Goal: Information Seeking & Learning: Learn about a topic

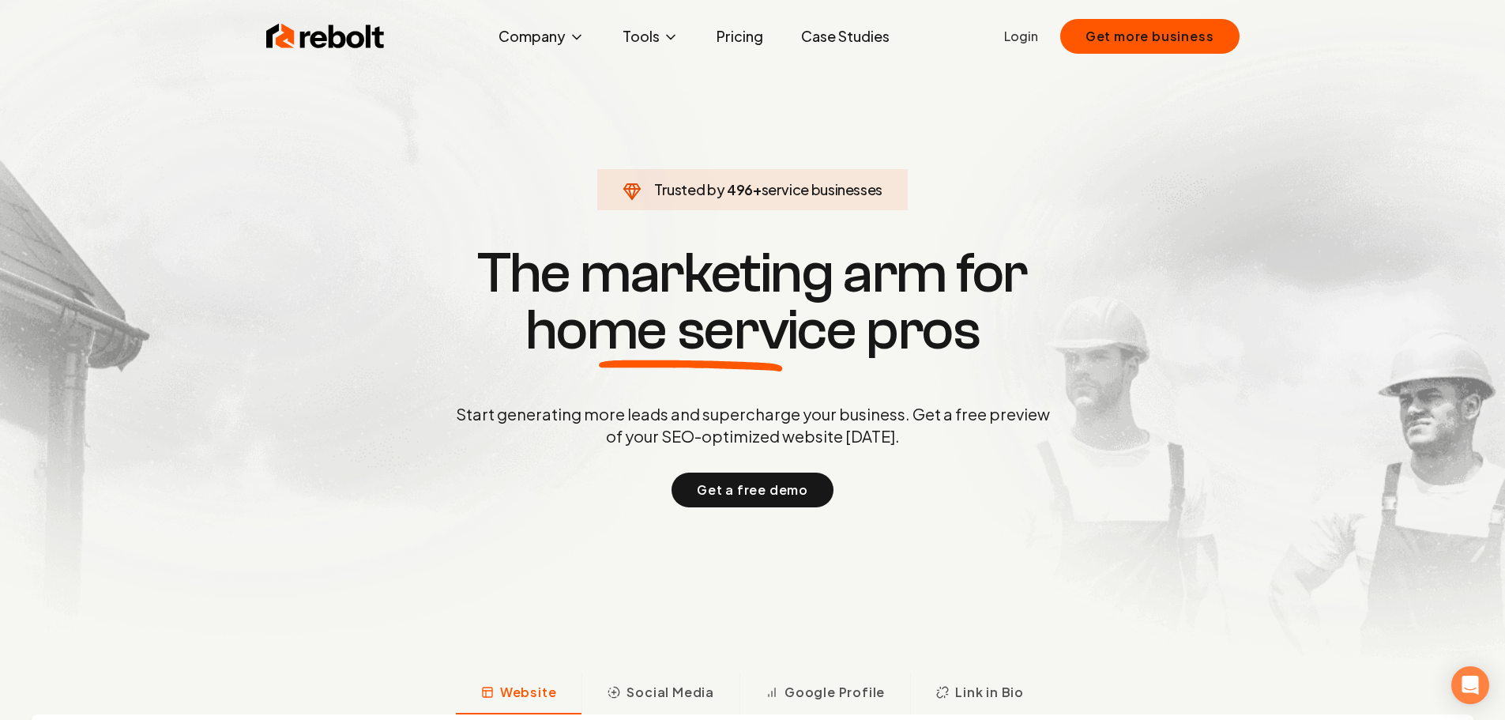
click at [751, 34] on link "Pricing" at bounding box center [740, 37] width 72 height 32
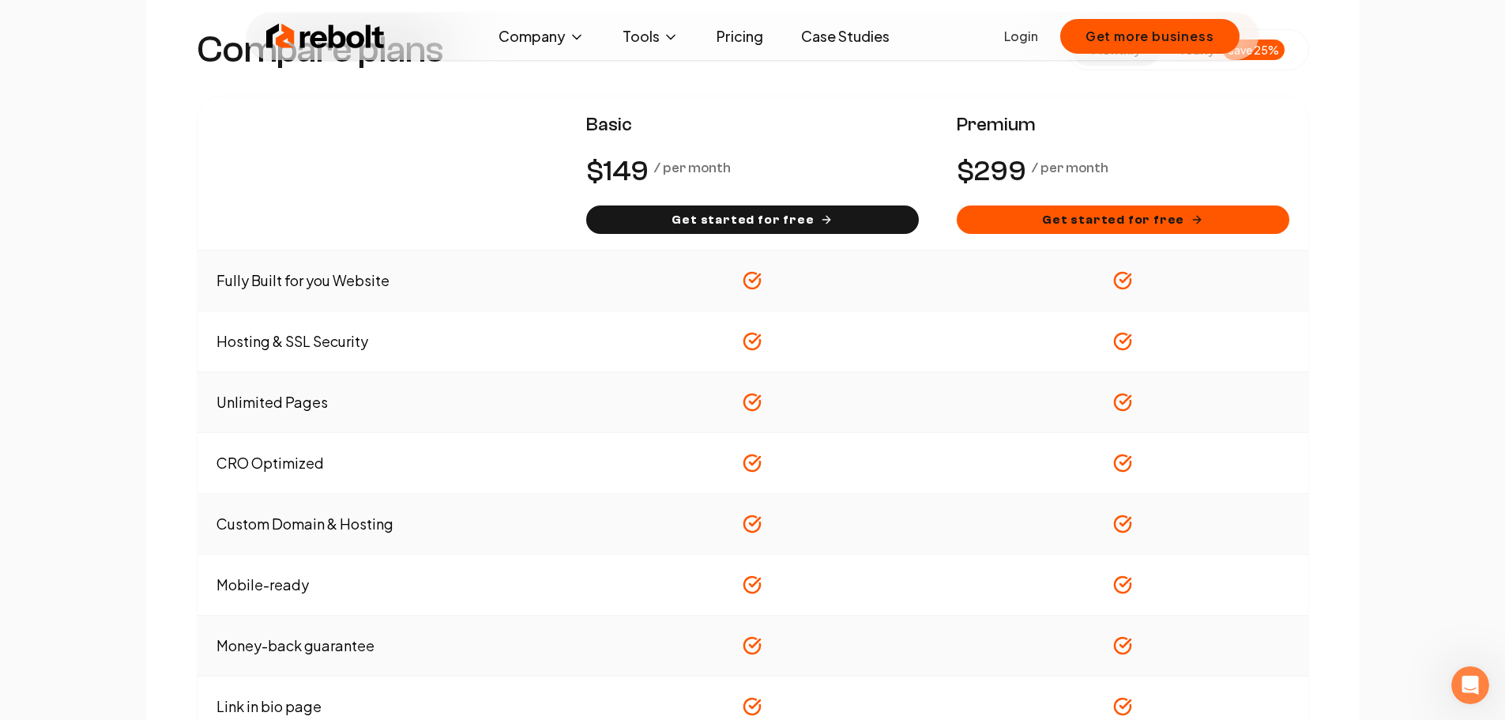
scroll to position [869, 0]
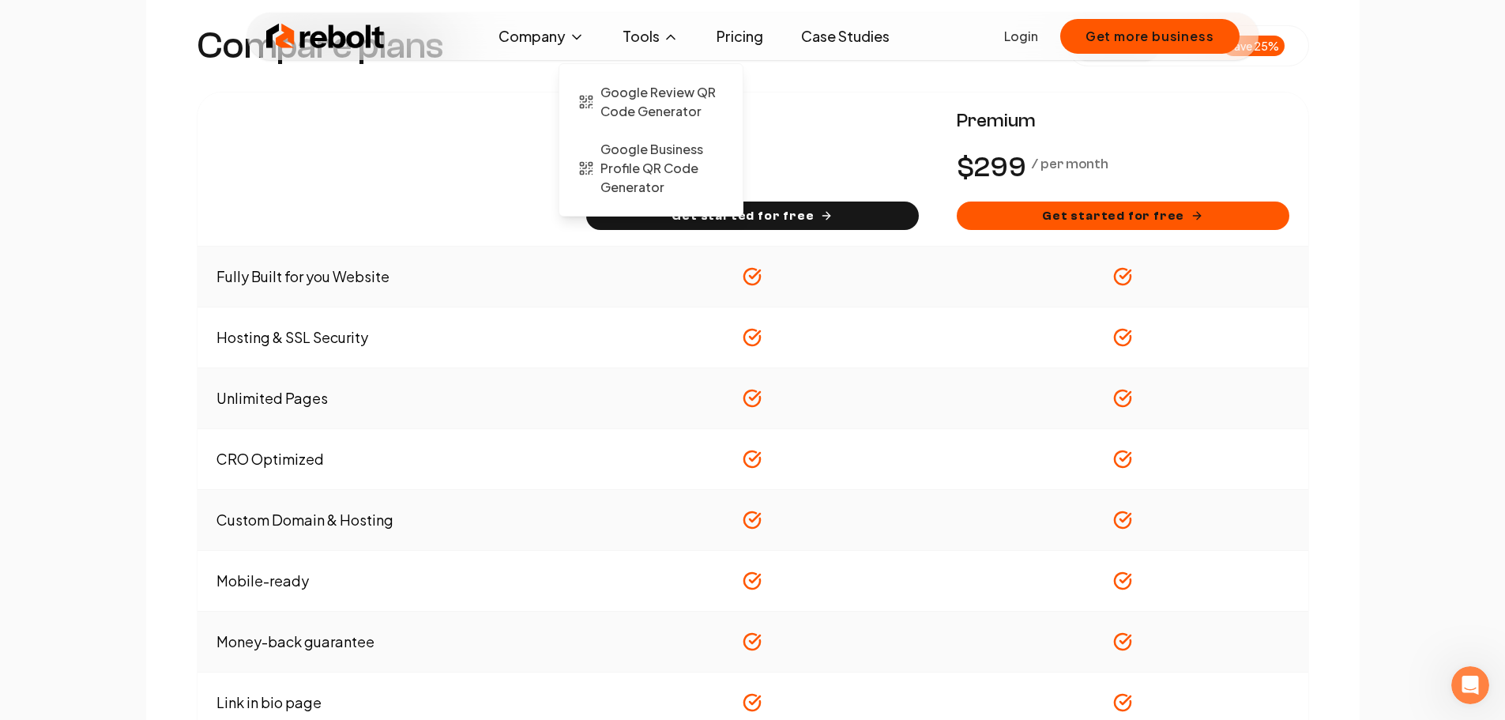
click at [634, 41] on button "Tools" at bounding box center [650, 37] width 81 height 32
click at [640, 103] on span "Google Review QR Code Generator" at bounding box center [661, 102] width 123 height 38
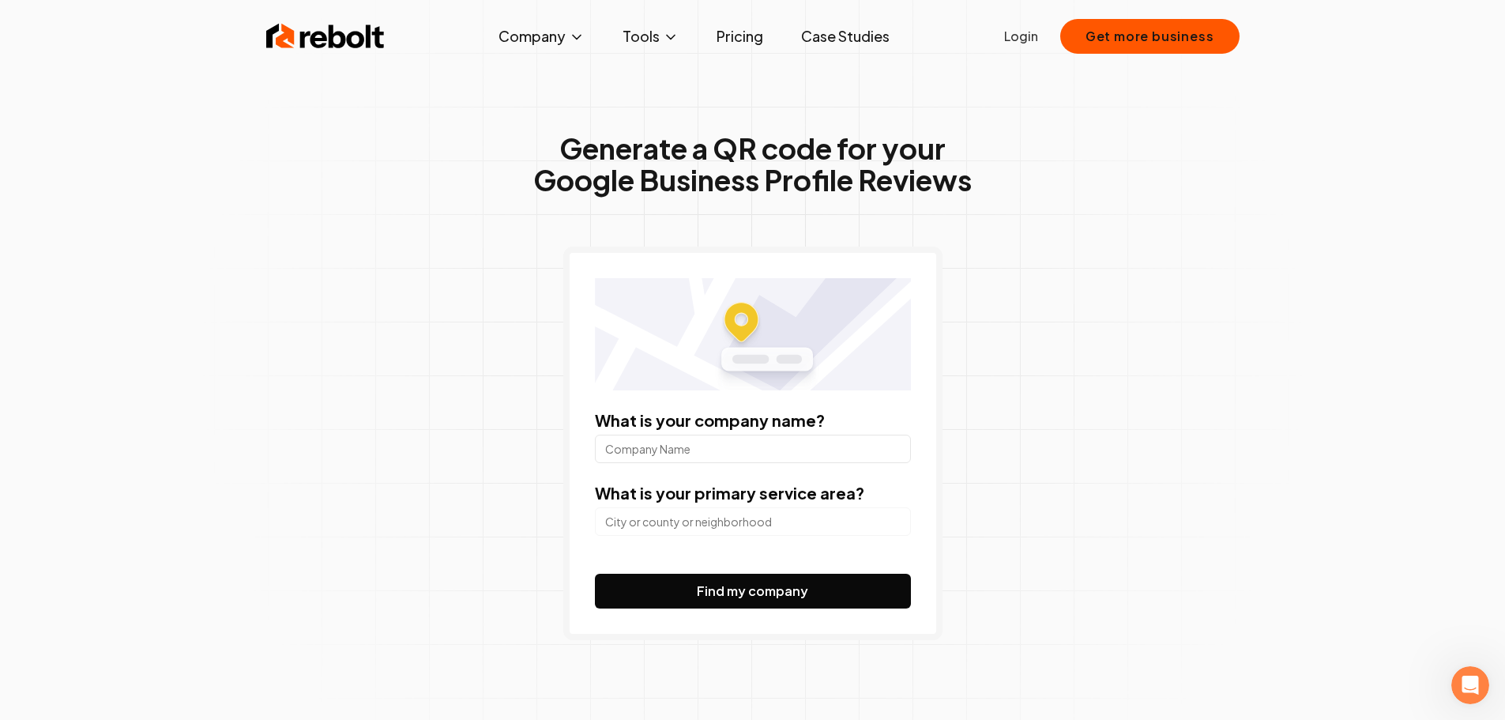
click at [743, 32] on link "Pricing" at bounding box center [740, 37] width 72 height 32
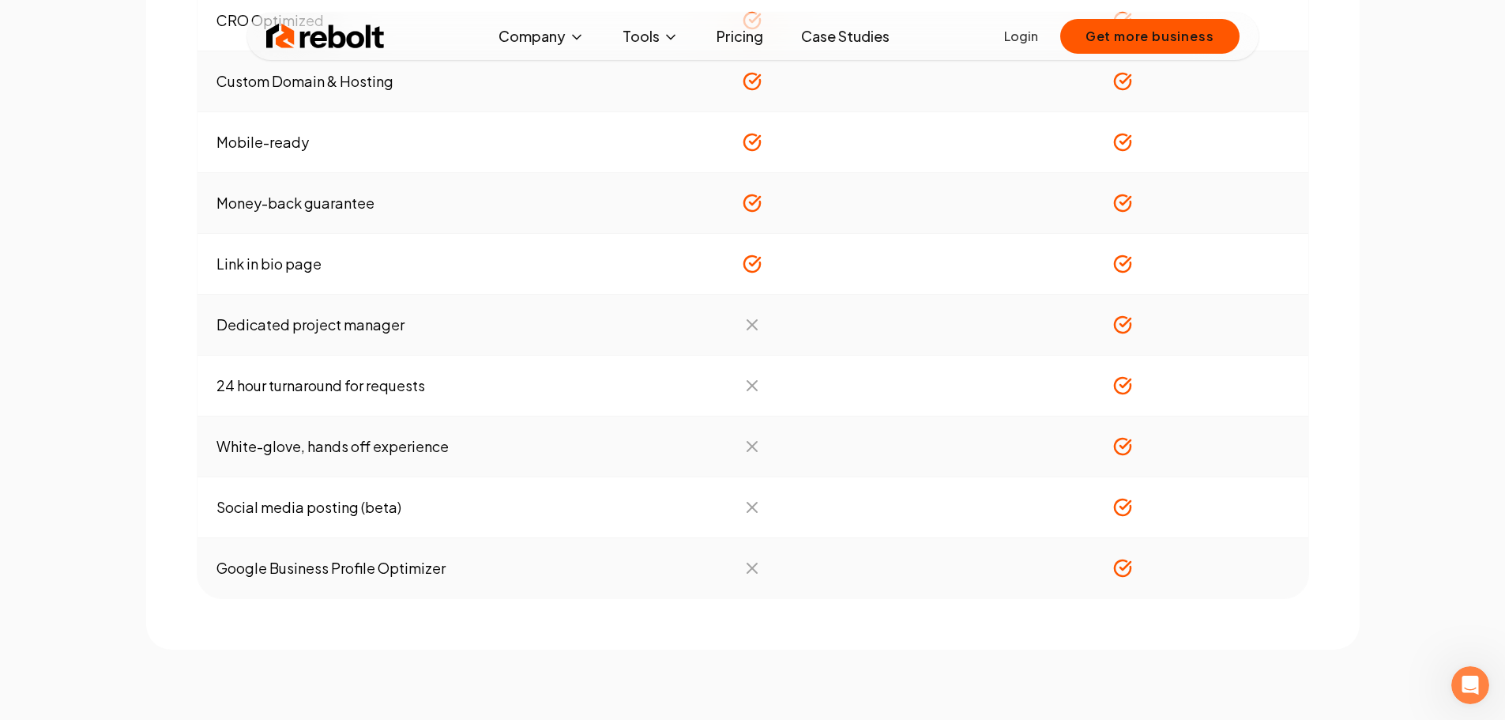
scroll to position [1343, 0]
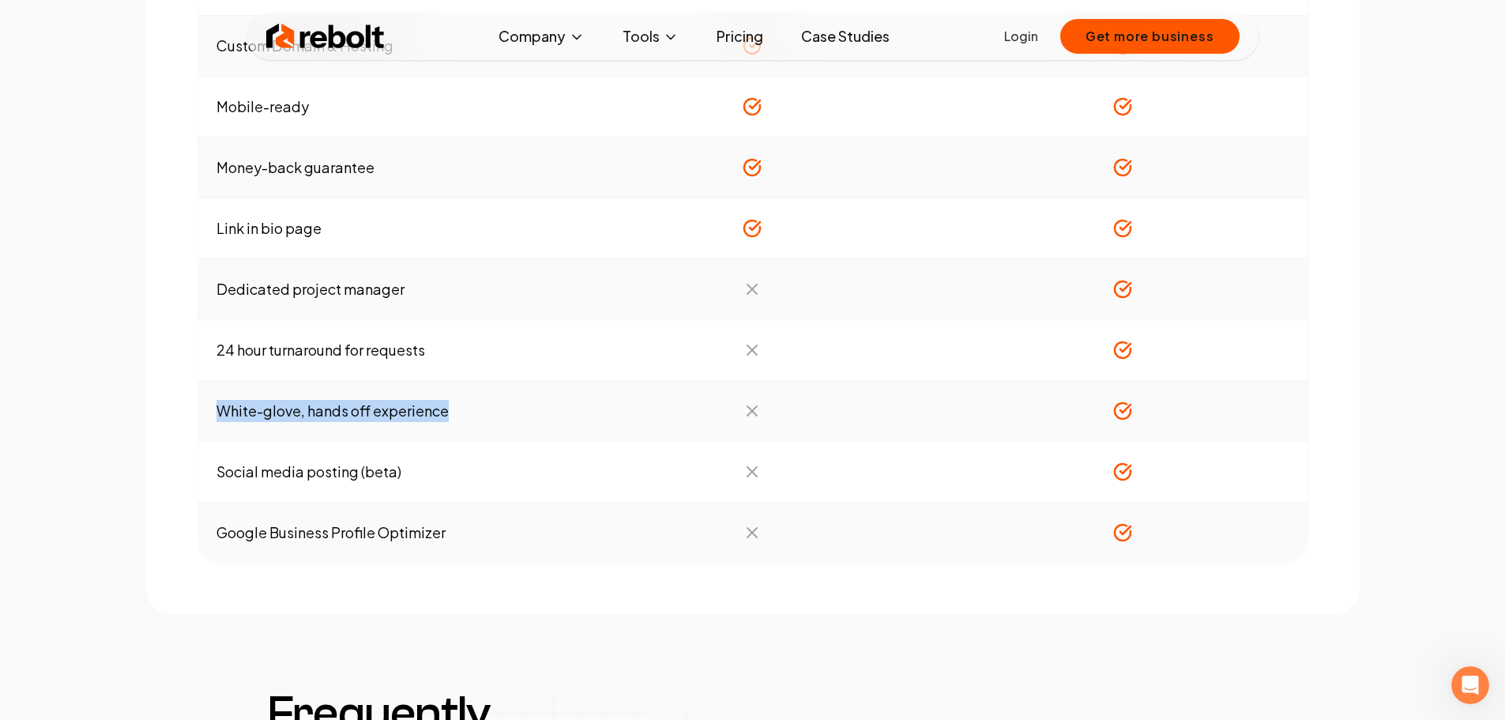
drag, startPoint x: 216, startPoint y: 408, endPoint x: 446, endPoint y: 411, distance: 229.1
click at [449, 408] on td "White-glove, hands off experience" at bounding box center [382, 411] width 370 height 61
copy td "White-glove, hands off experience"
click at [286, 472] on td "Social media posting (beta)" at bounding box center [382, 472] width 370 height 61
click at [248, 467] on td "Social media posting (beta)" at bounding box center [382, 472] width 370 height 61
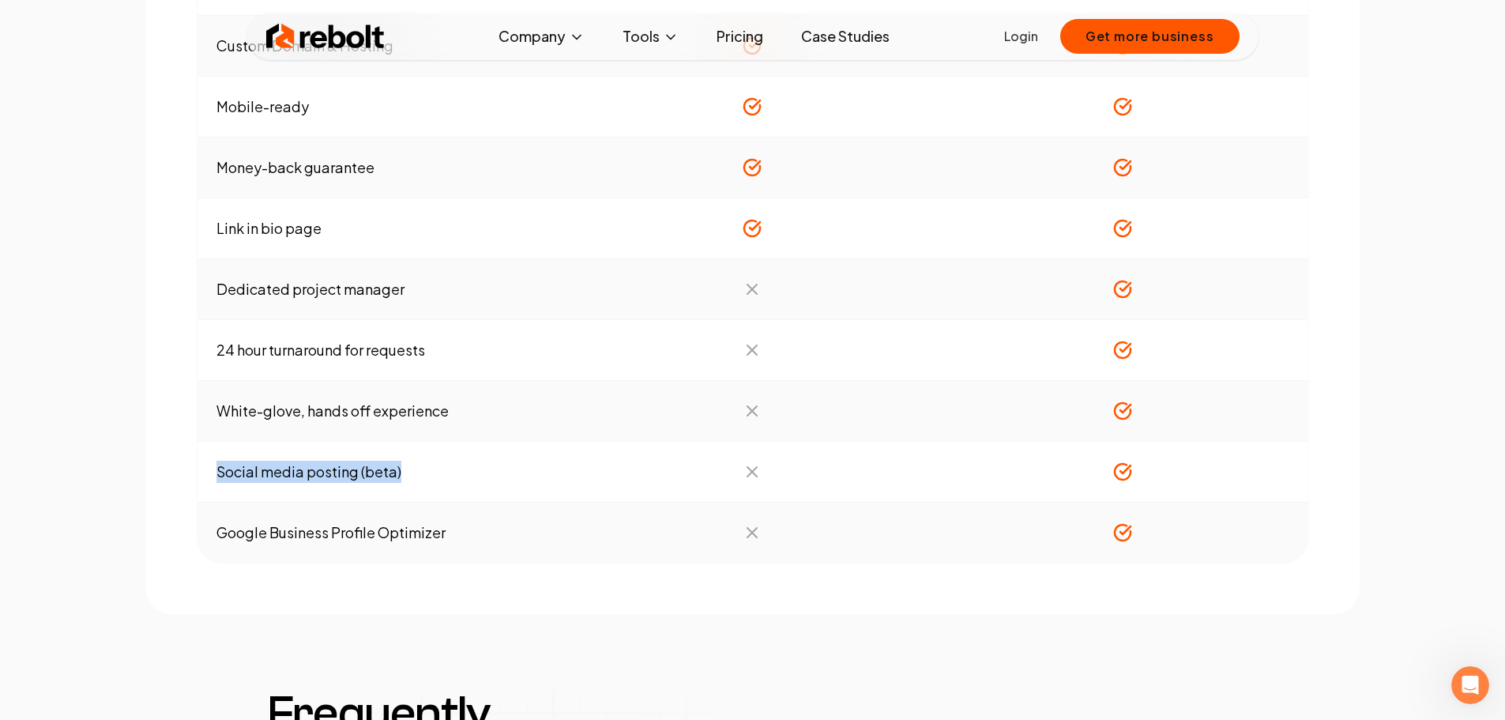
drag, startPoint x: 214, startPoint y: 464, endPoint x: 399, endPoint y: 474, distance: 185.1
click at [399, 474] on td "Social media posting (beta)" at bounding box center [382, 472] width 370 height 61
copy td "Social media posting (beta)"
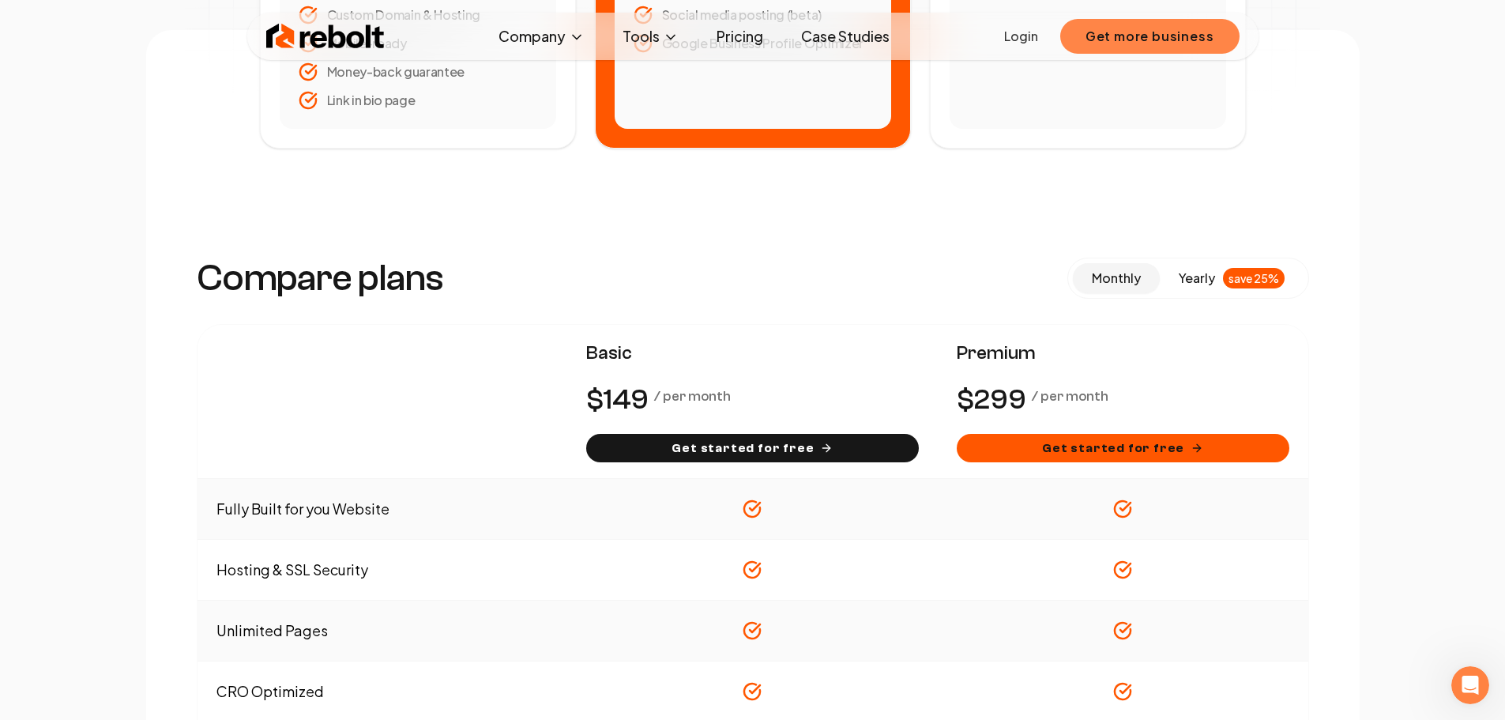
scroll to position [632, 0]
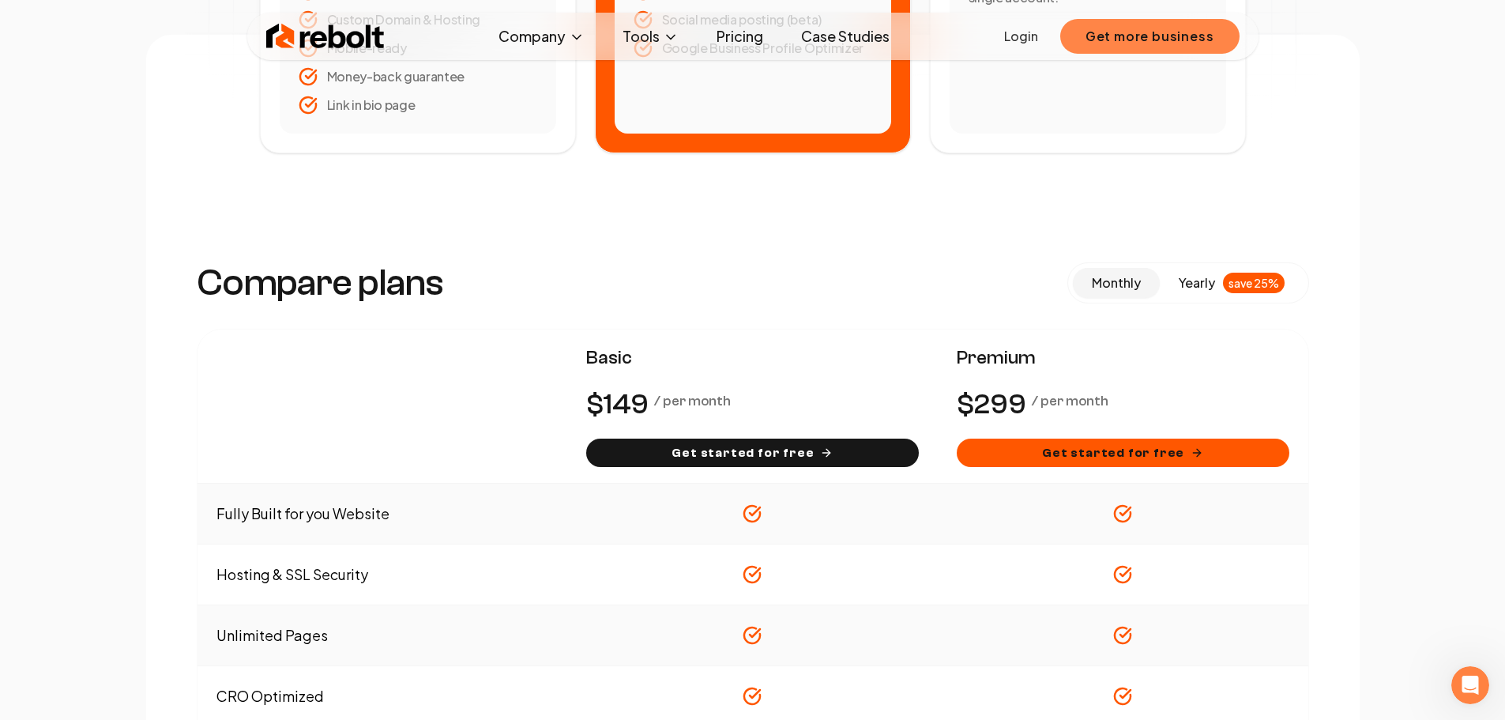
click at [1111, 30] on button "Get more business" at bounding box center [1149, 36] width 179 height 35
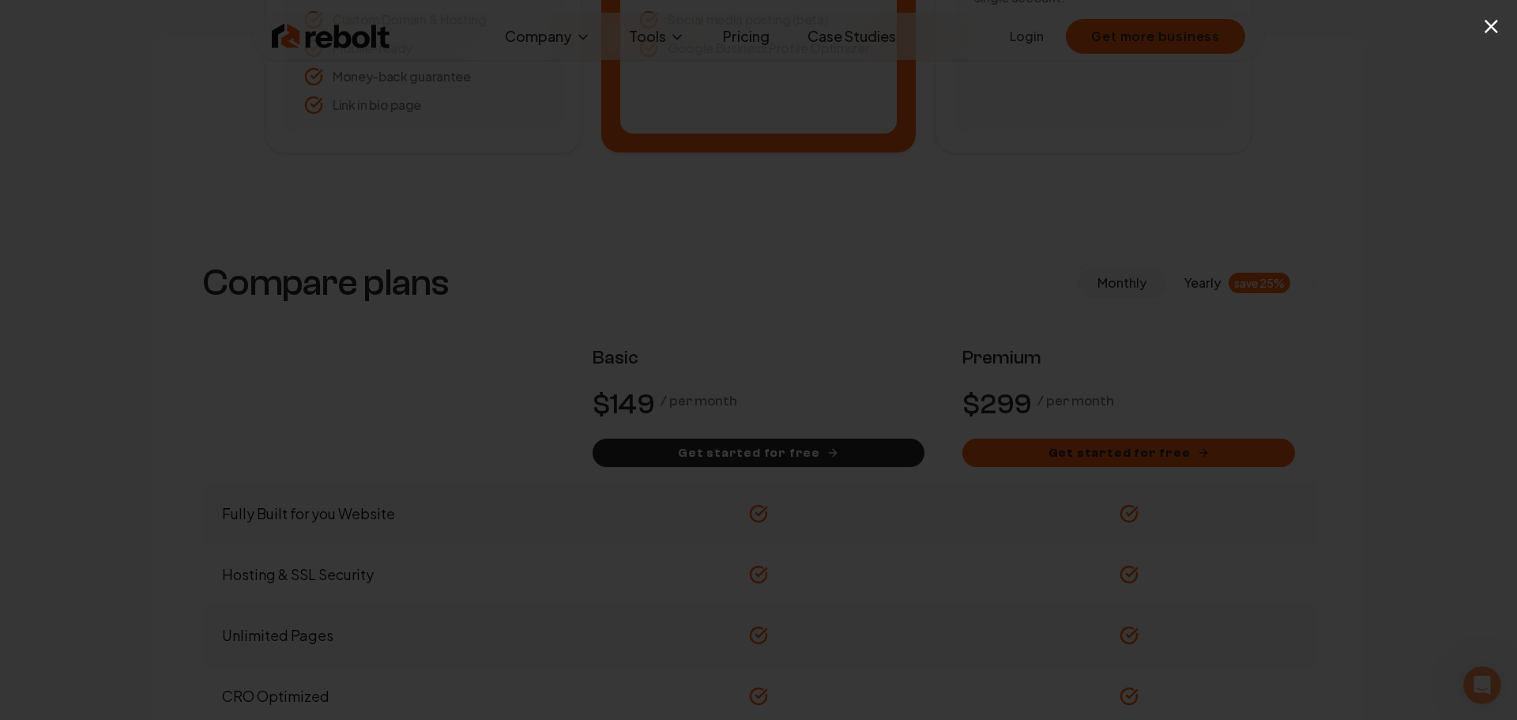
click at [1491, 27] on button "×" at bounding box center [1491, 26] width 20 height 36
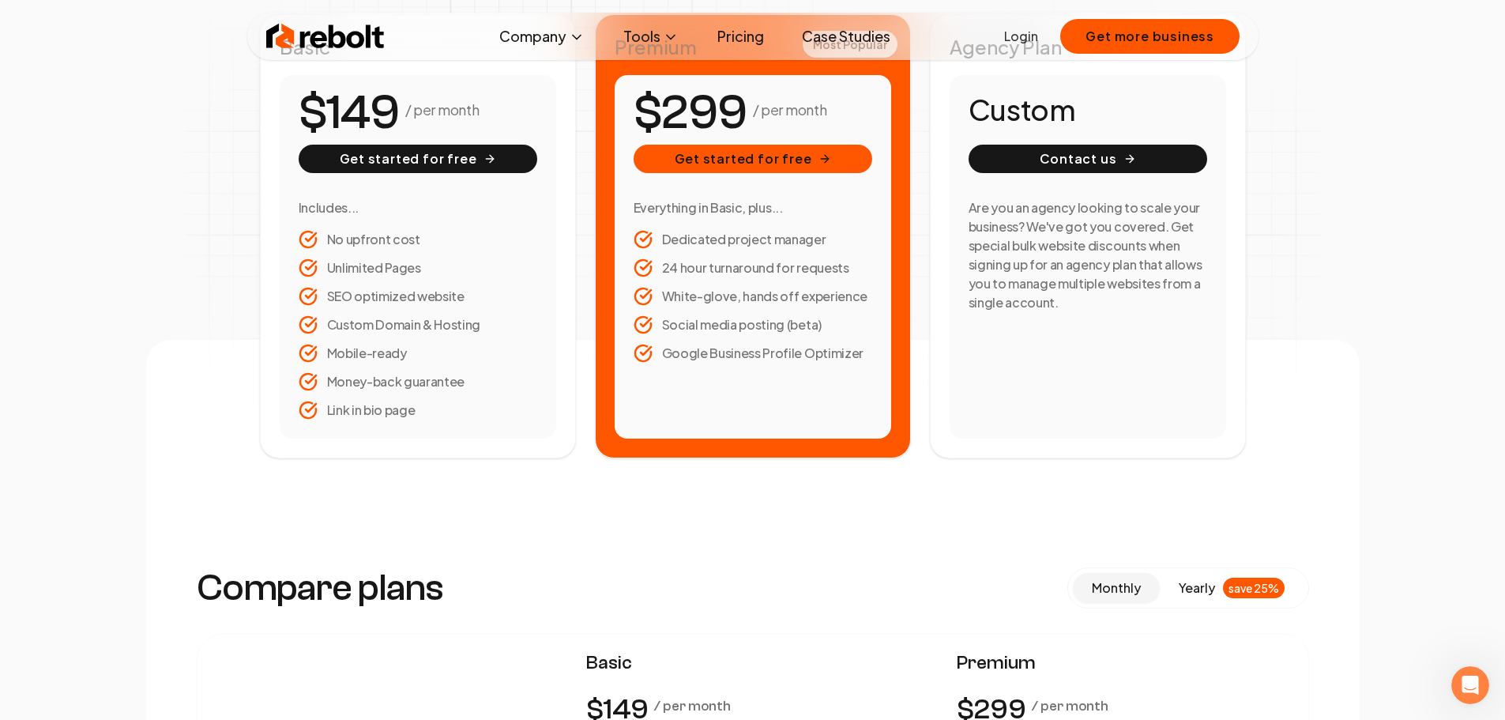
scroll to position [316, 0]
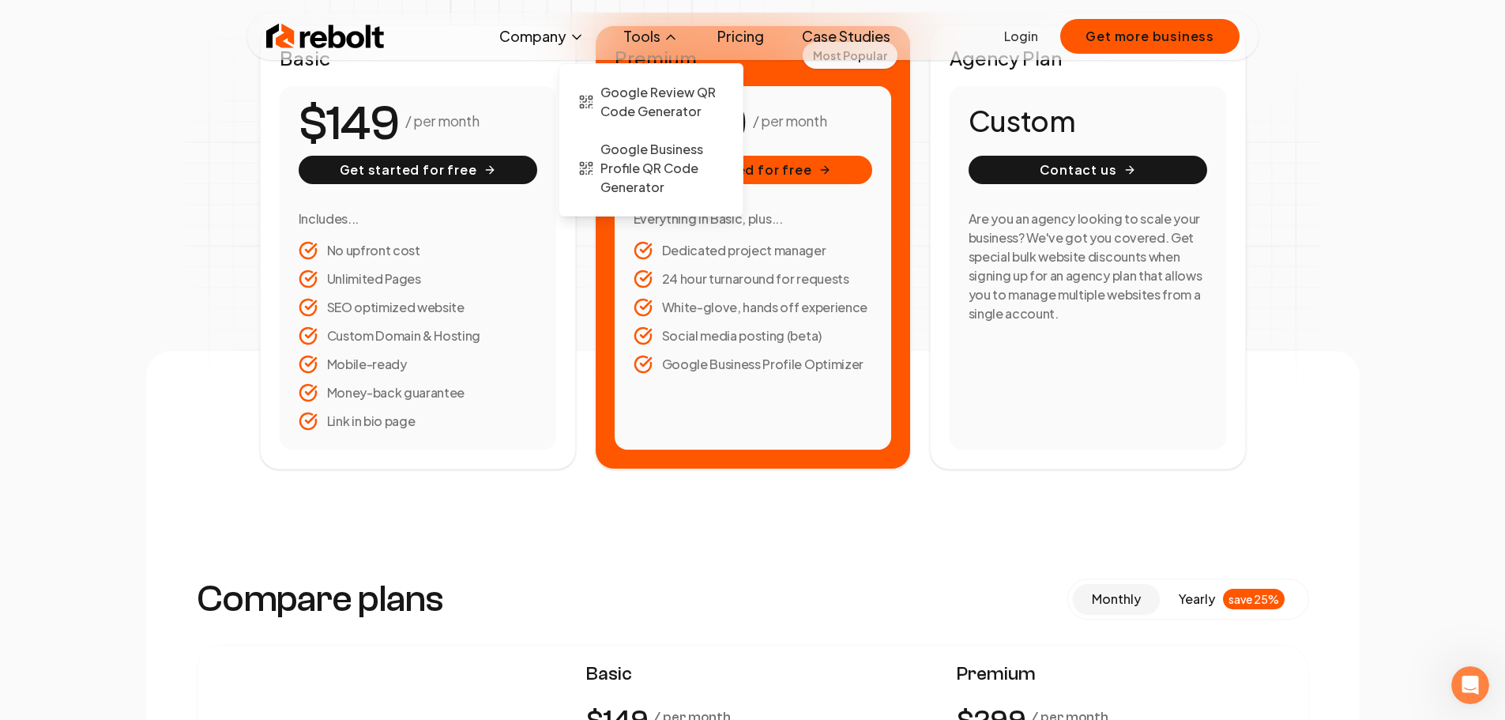
click at [653, 35] on button "Tools" at bounding box center [650, 37] width 81 height 32
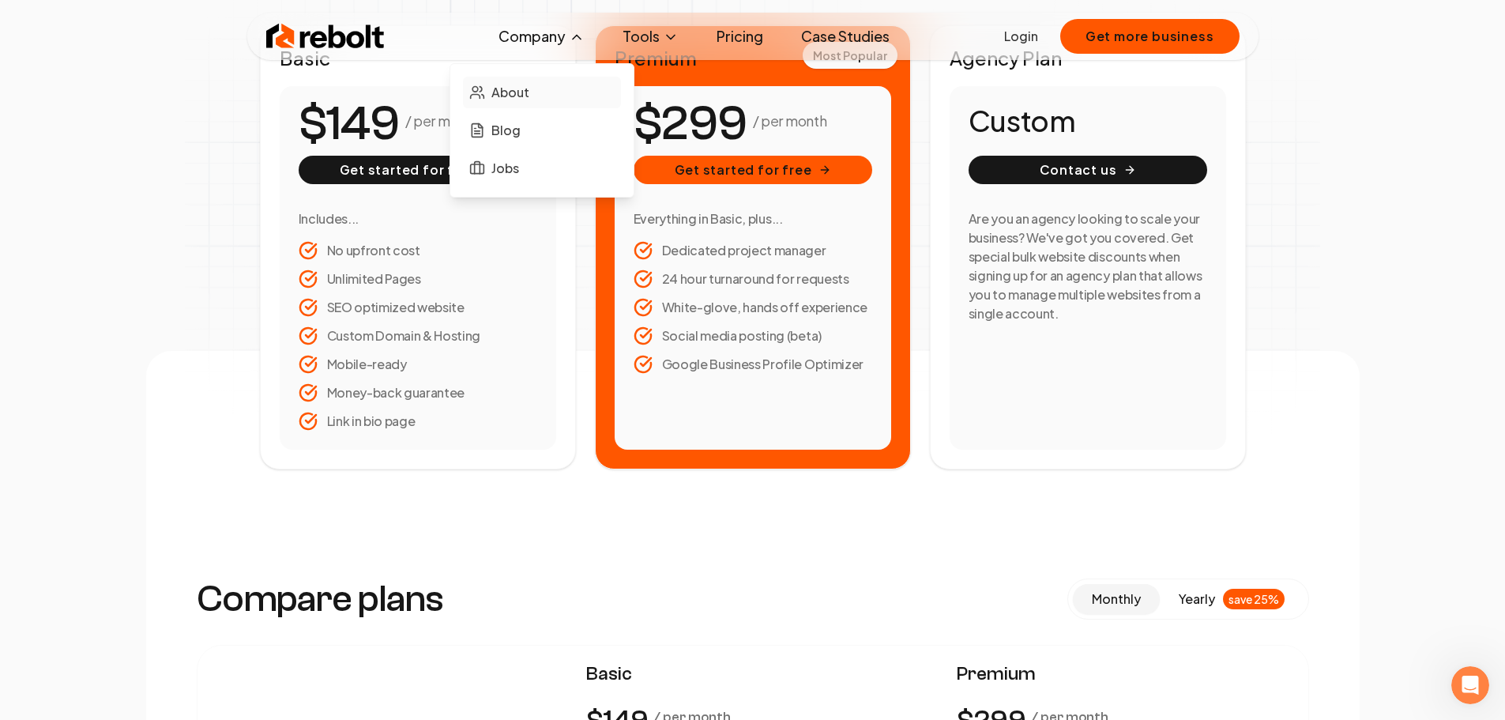
click at [521, 98] on span "About" at bounding box center [510, 92] width 38 height 19
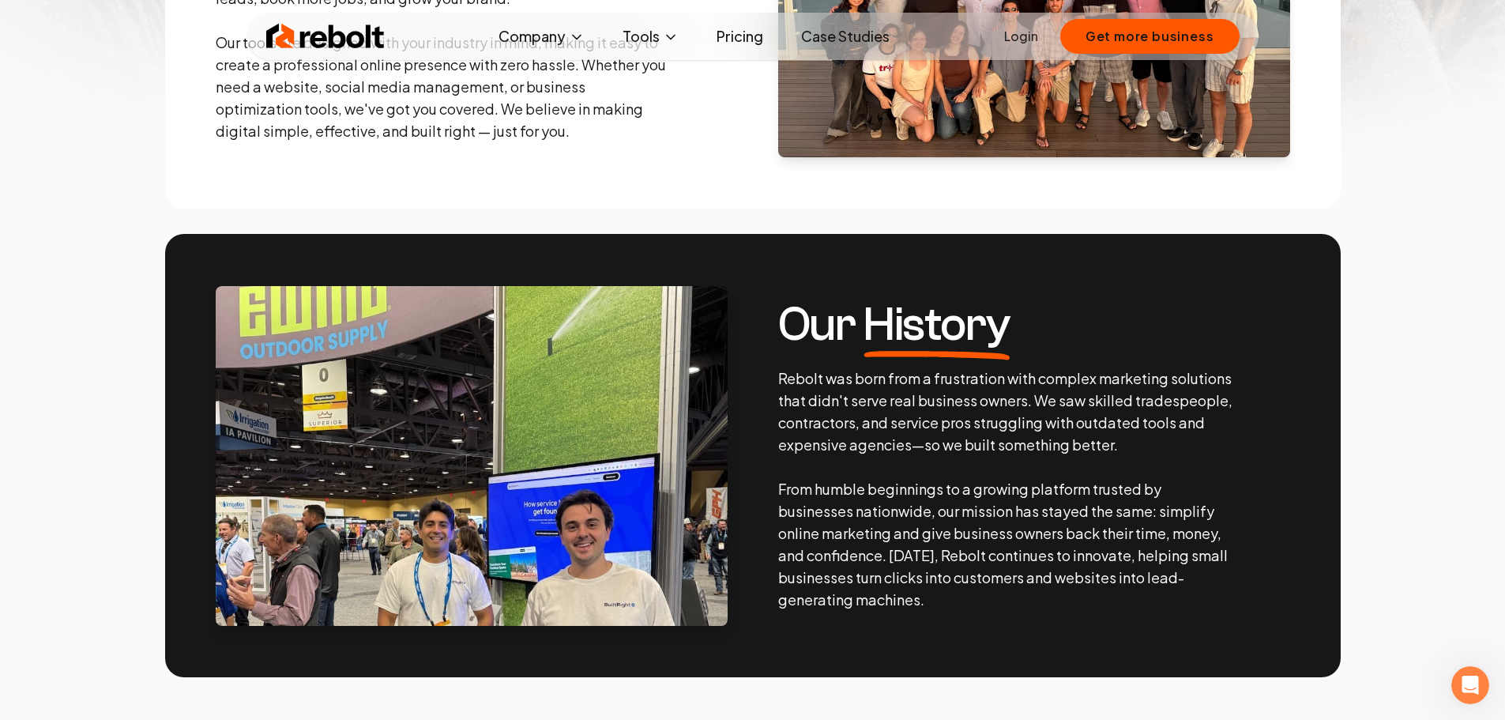
scroll to position [553, 0]
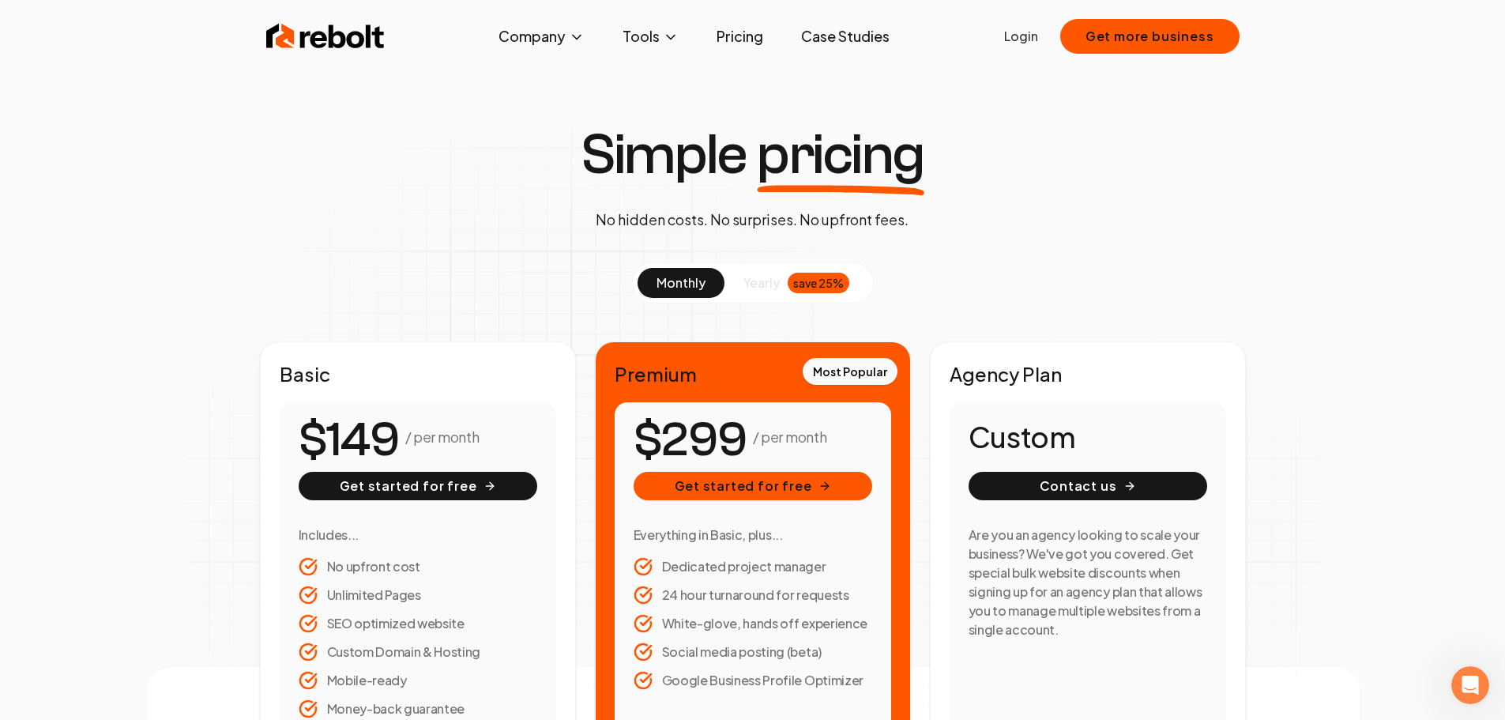
scroll to position [2, 0]
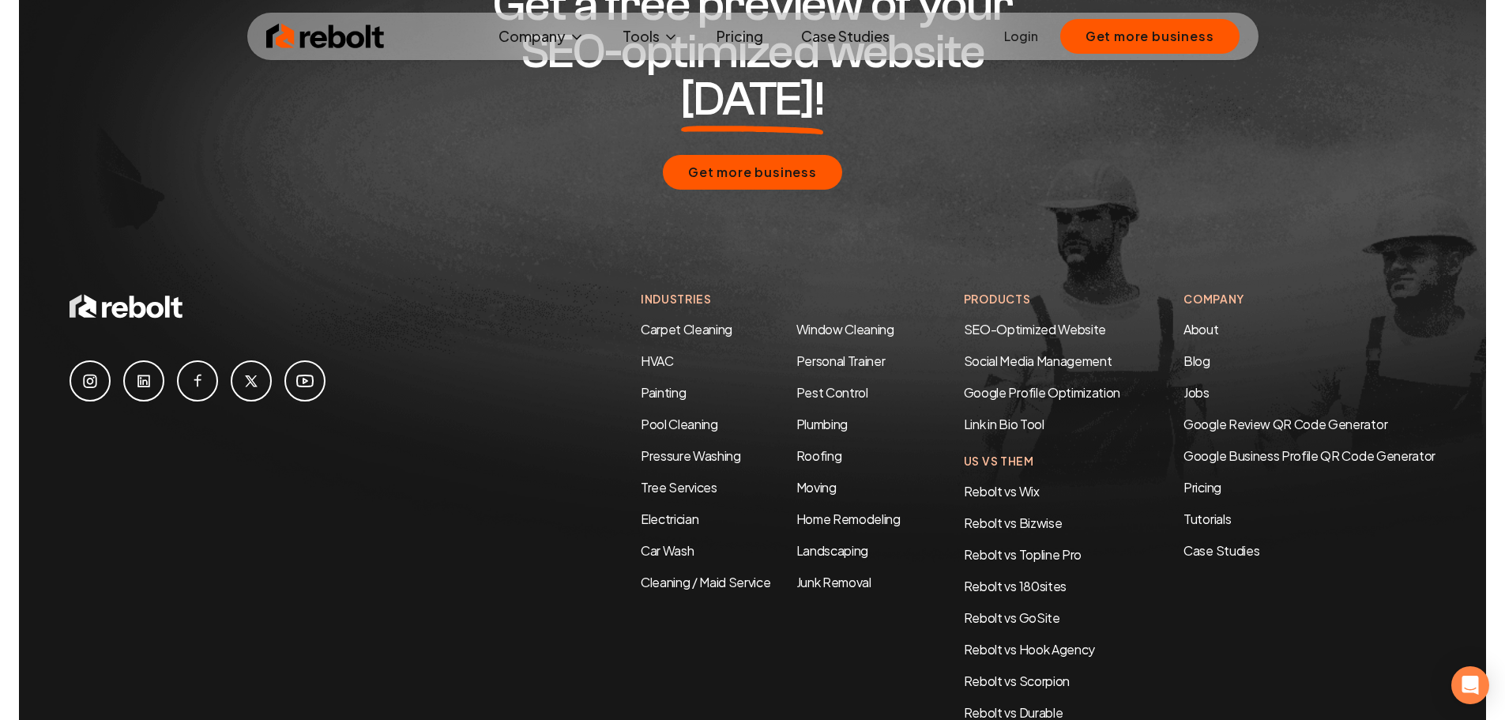
scroll to position [4661, 0]
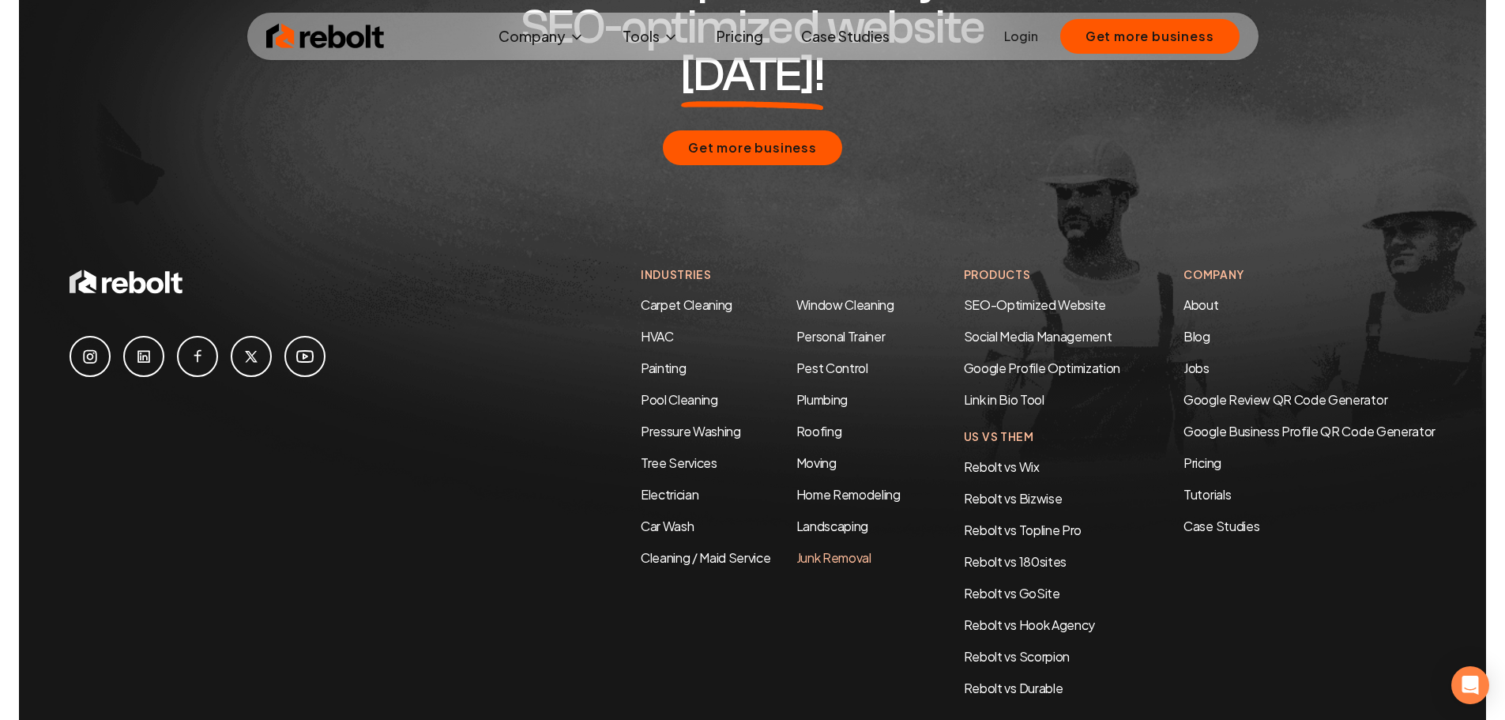
click at [834, 549] on link "Junk Removal" at bounding box center [833, 557] width 75 height 17
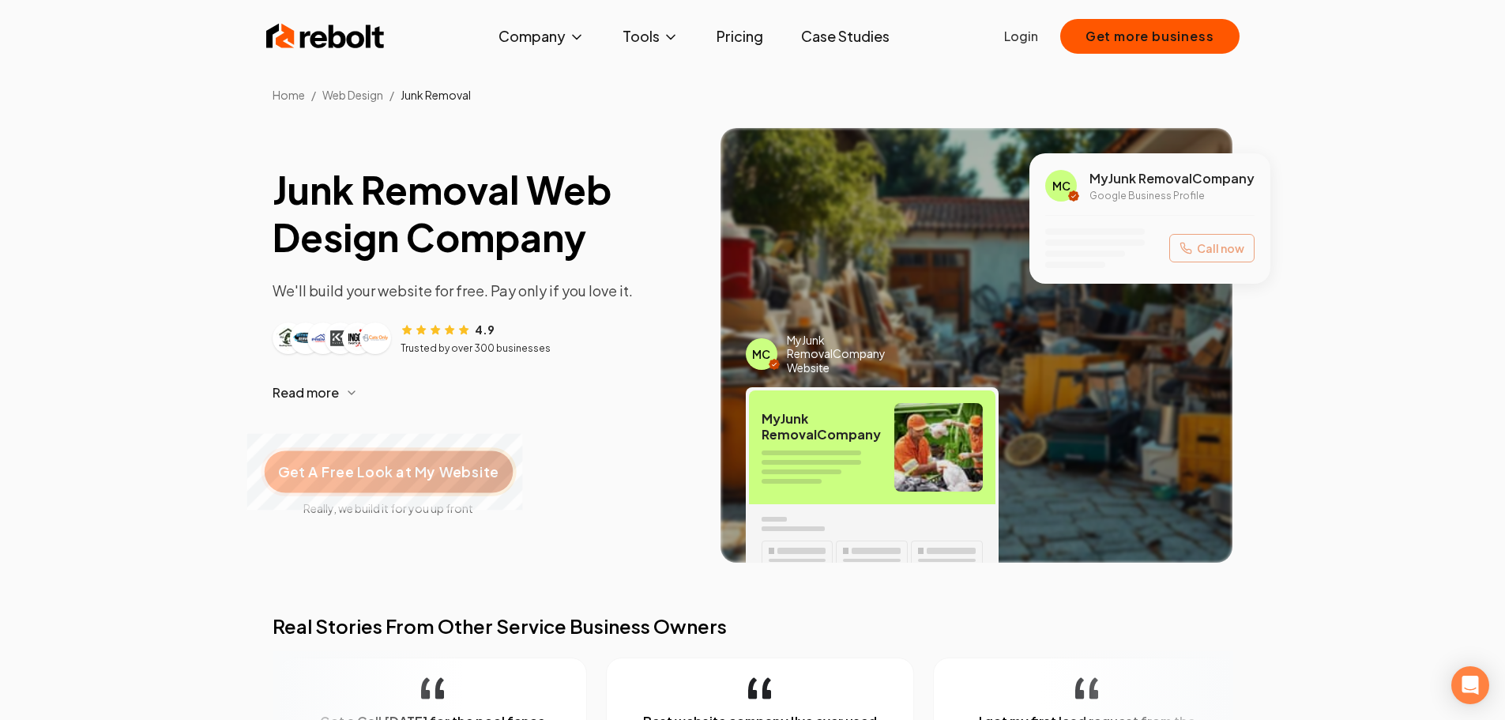
click at [386, 472] on span "Get A Free Look at My Website" at bounding box center [388, 471] width 220 height 21
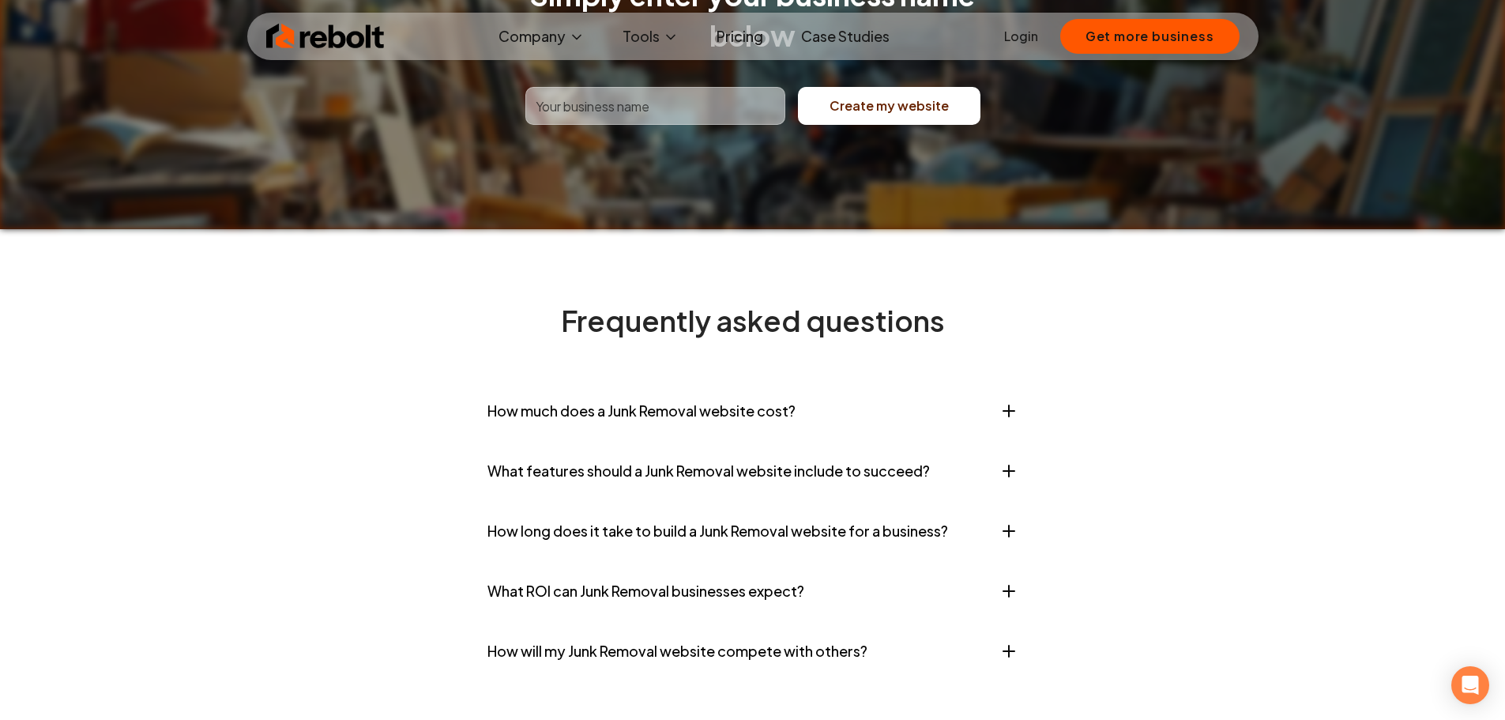
scroll to position [6162, 0]
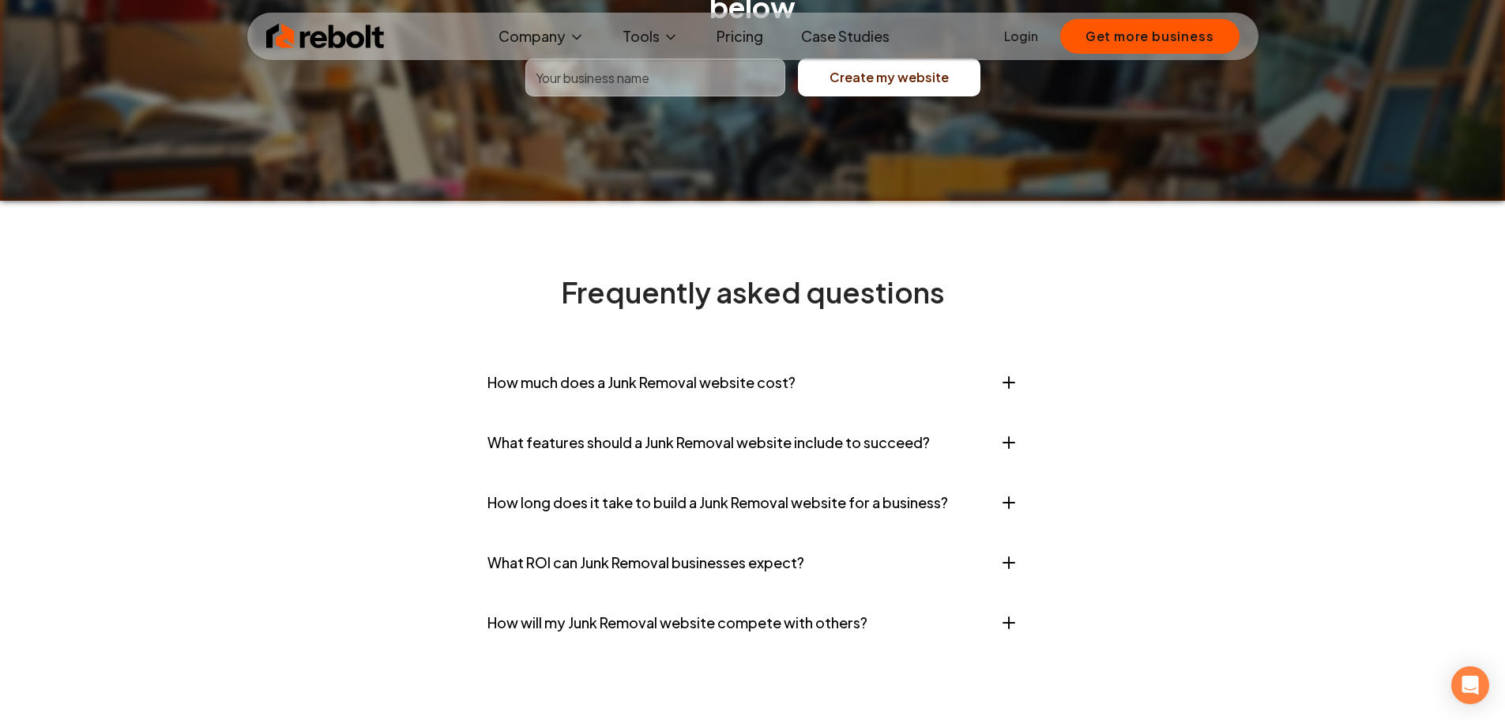
click at [743, 406] on button "How much does a Junk Removal website cost?" at bounding box center [752, 382] width 531 height 47
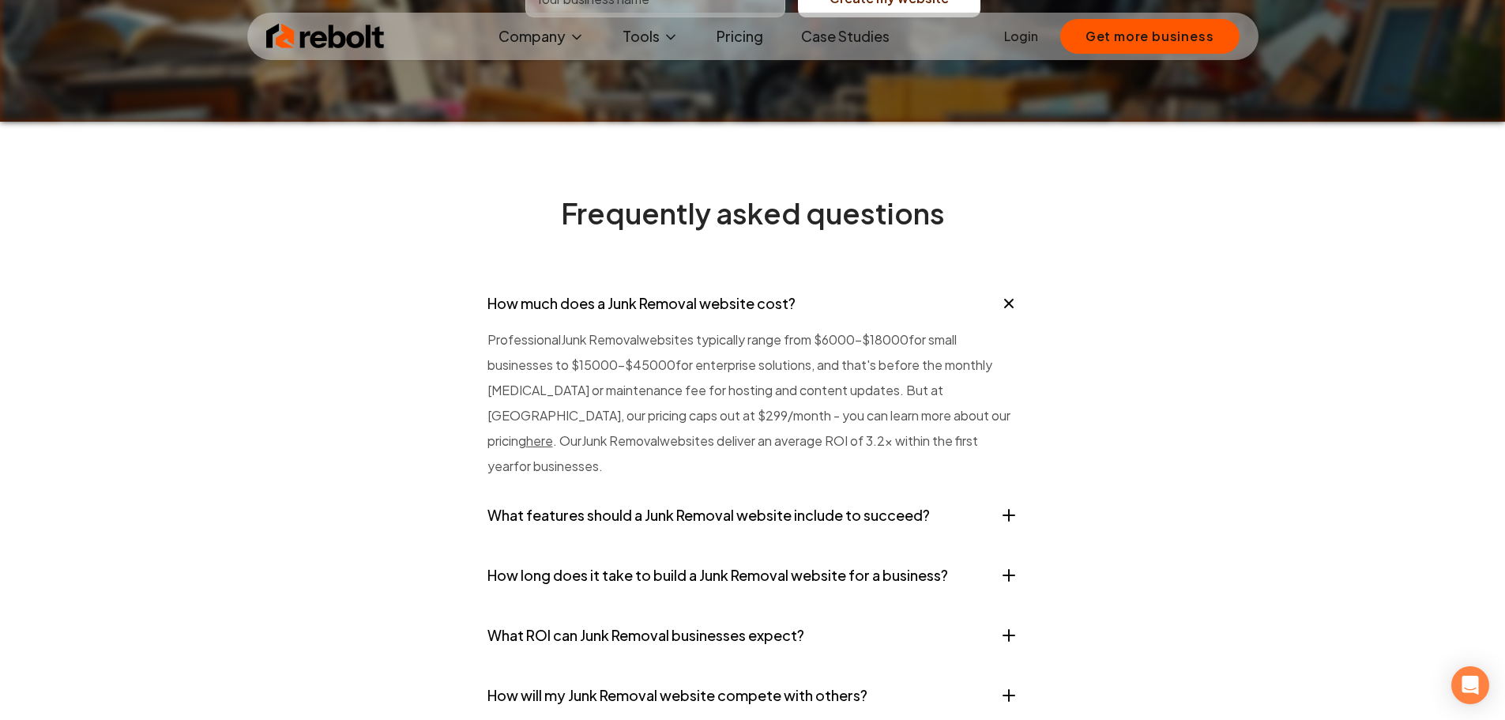
scroll to position [6320, 0]
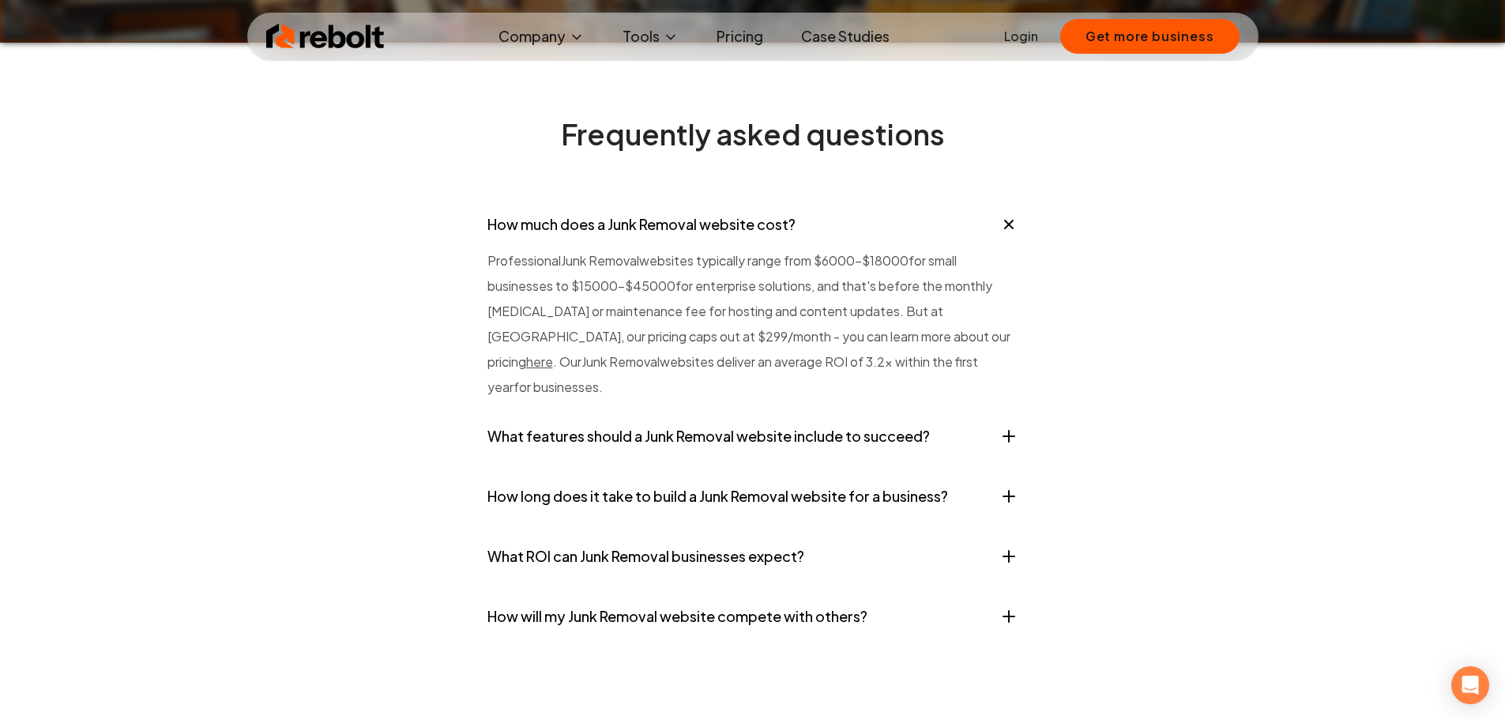
click at [534, 460] on button "What features should a Junk Removal website include to succeed?" at bounding box center [752, 435] width 531 height 47
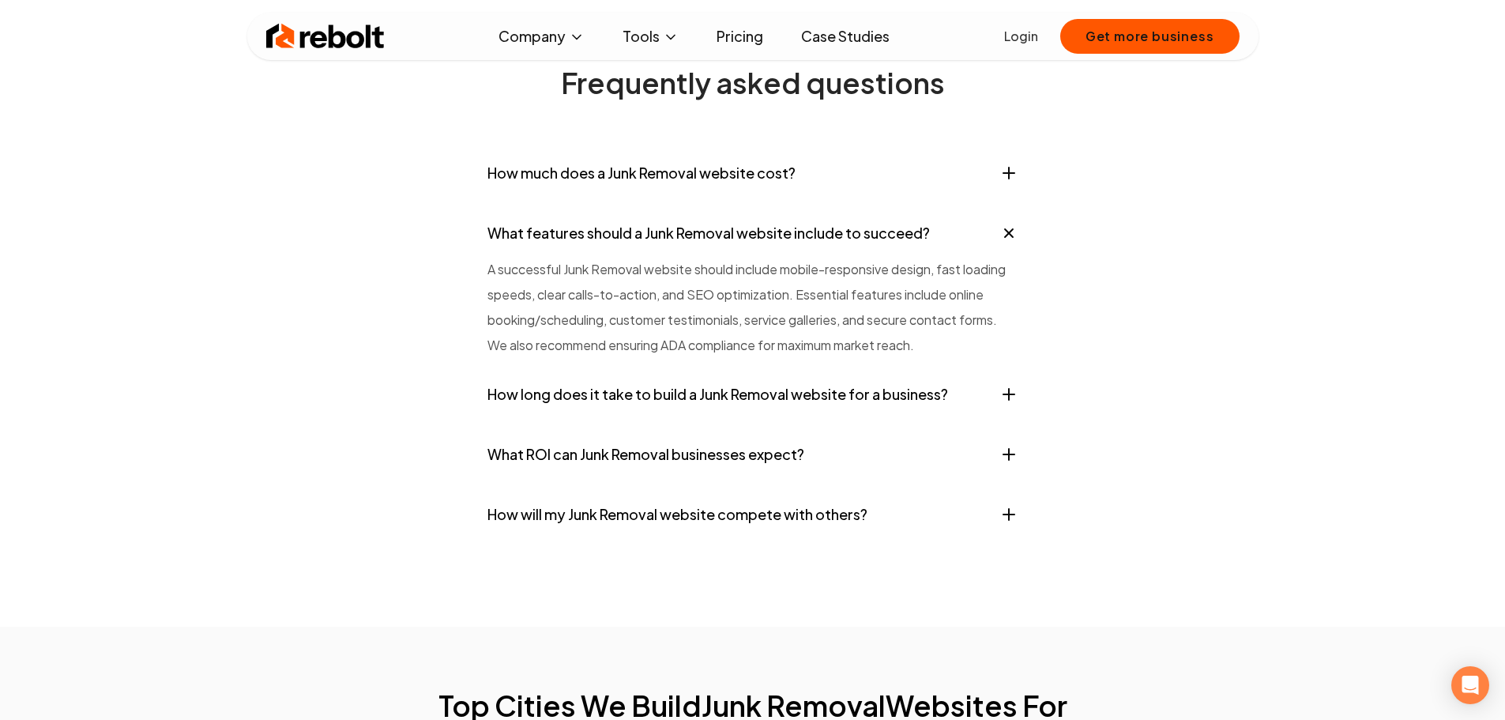
scroll to position [6399, 0]
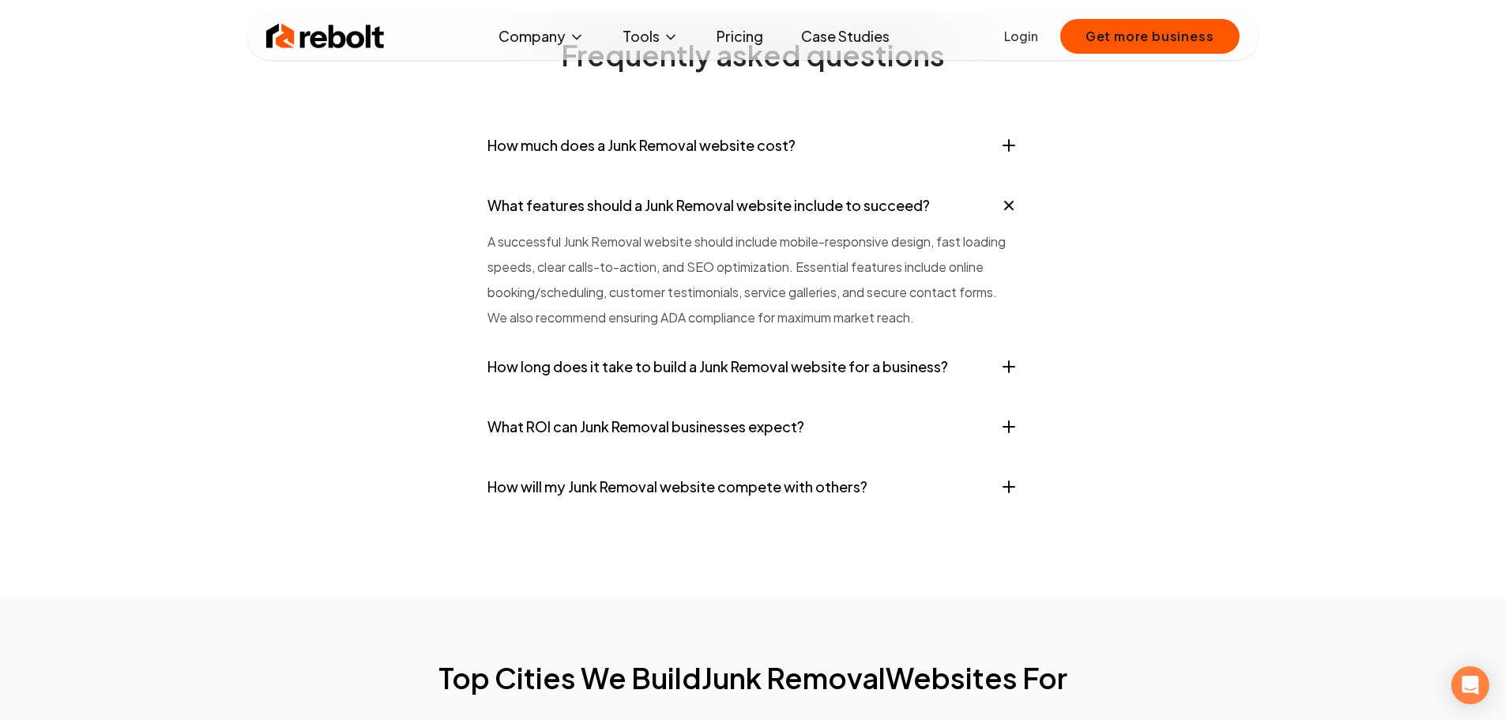
click at [532, 390] on button "How long does it take to build a Junk Removal website for a business?" at bounding box center [752, 366] width 531 height 47
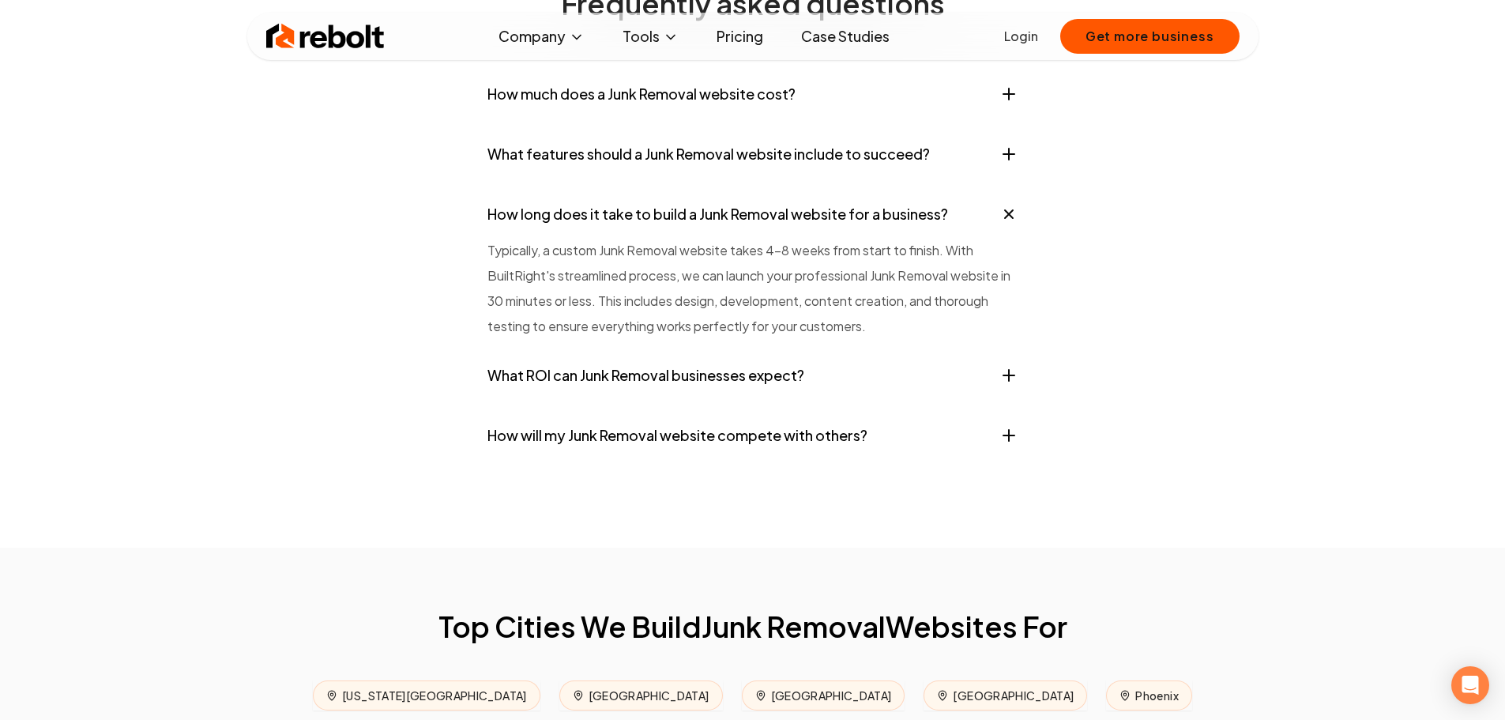
scroll to position [6478, 0]
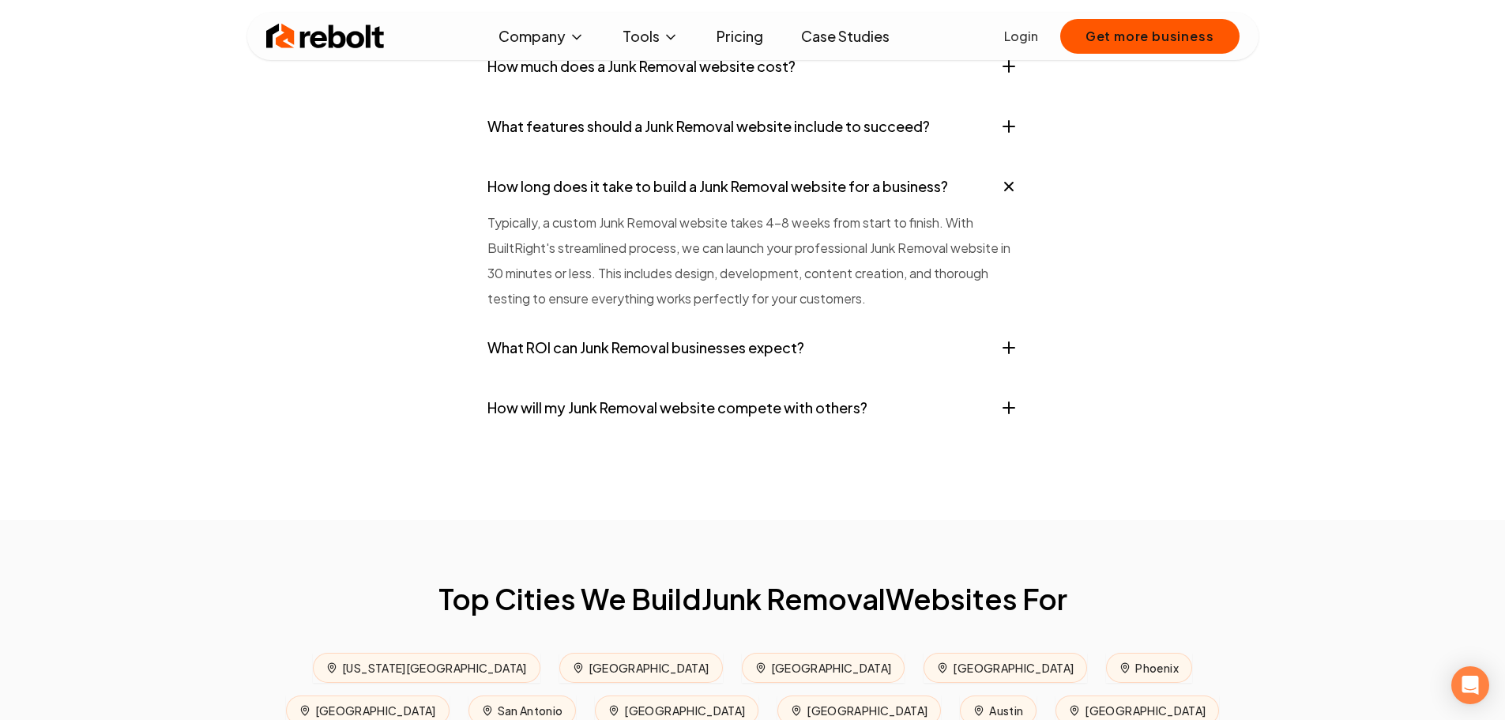
click at [523, 371] on button "What ROI can Junk Removal businesses expect?" at bounding box center [752, 347] width 531 height 47
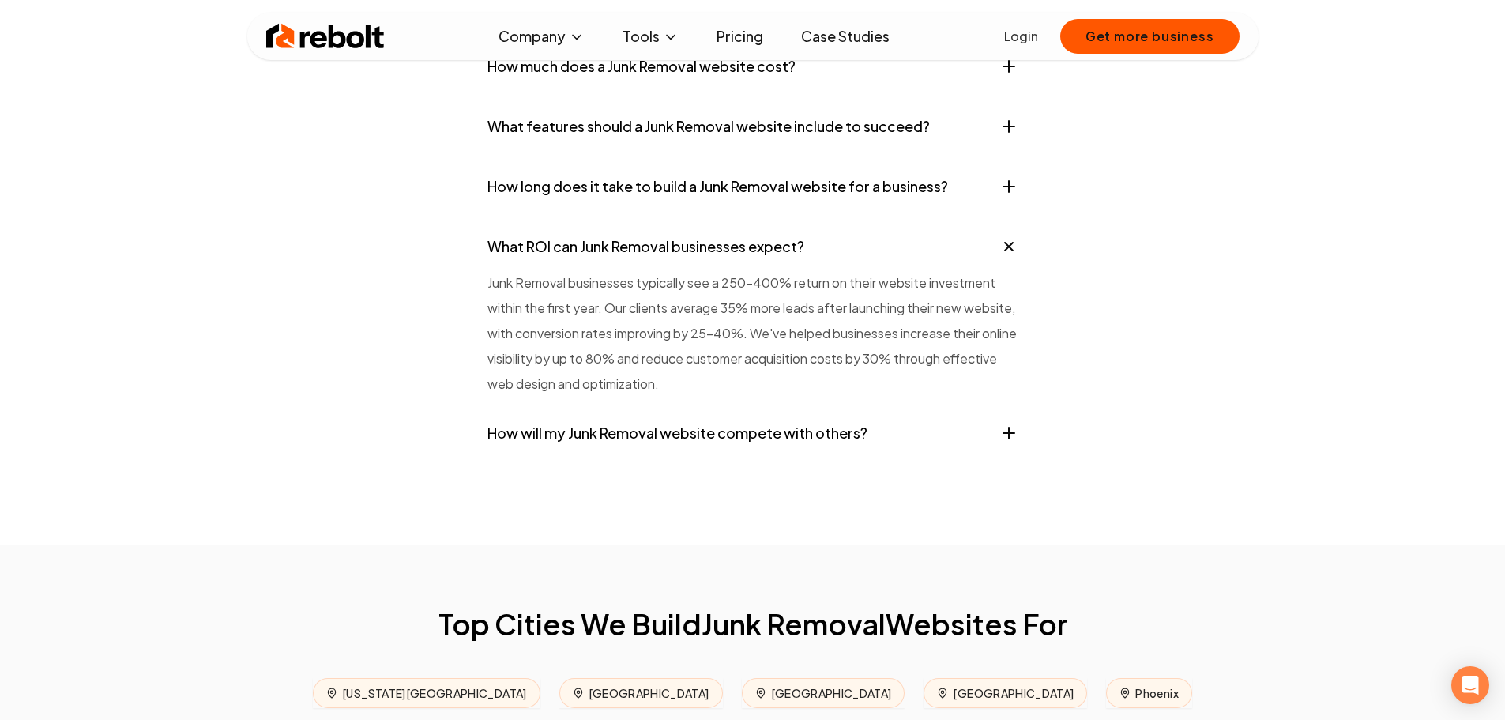
click at [527, 457] on button "How will my Junk Removal website compete with others?" at bounding box center [752, 432] width 531 height 47
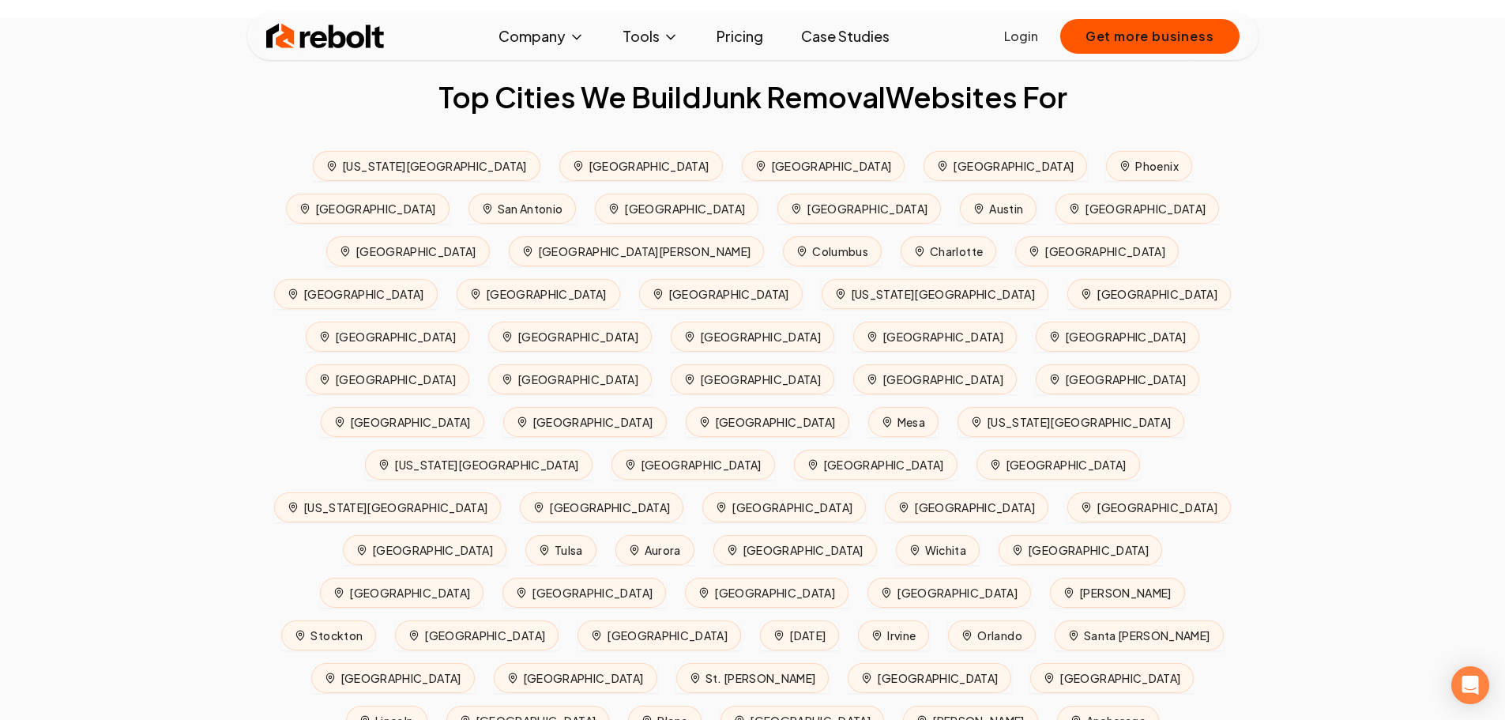
scroll to position [7031, 0]
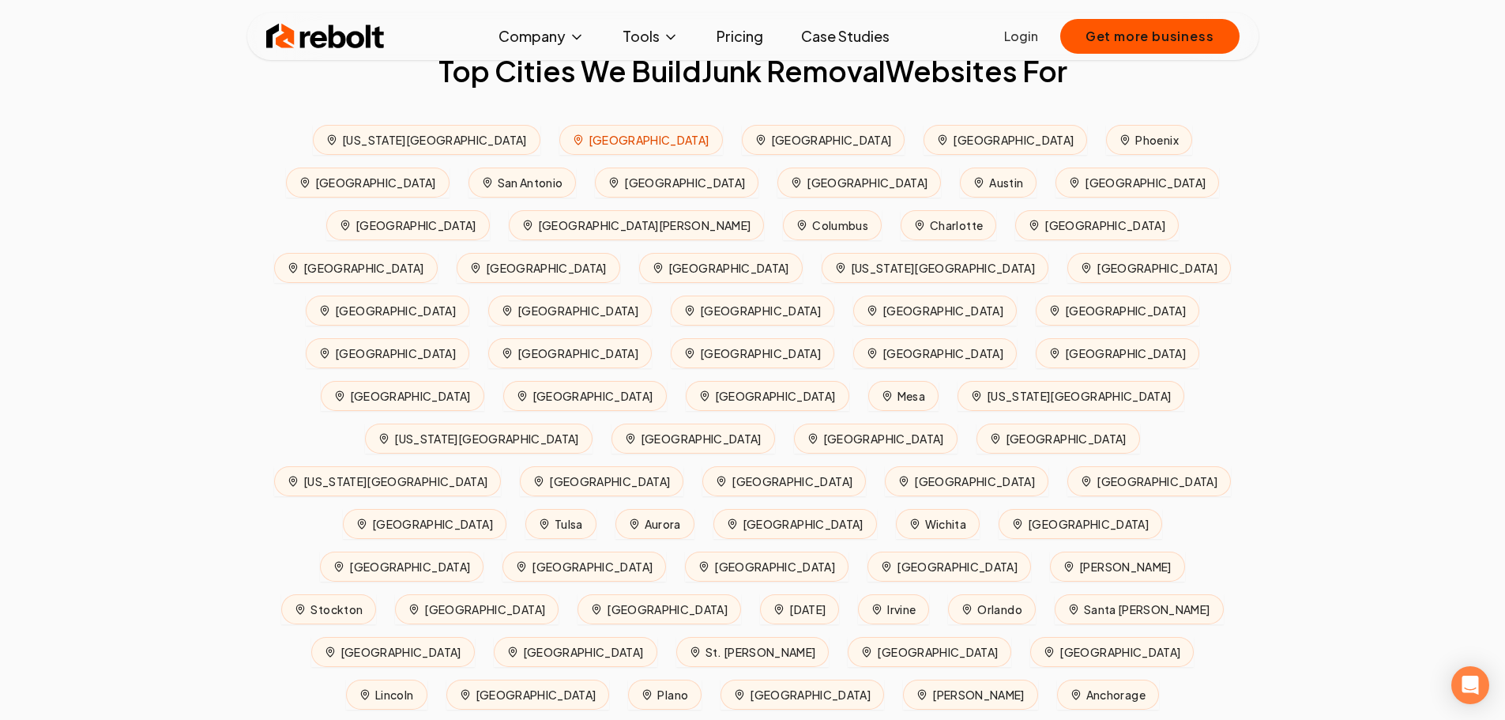
click at [559, 155] on span "Los Angeles" at bounding box center [641, 140] width 164 height 30
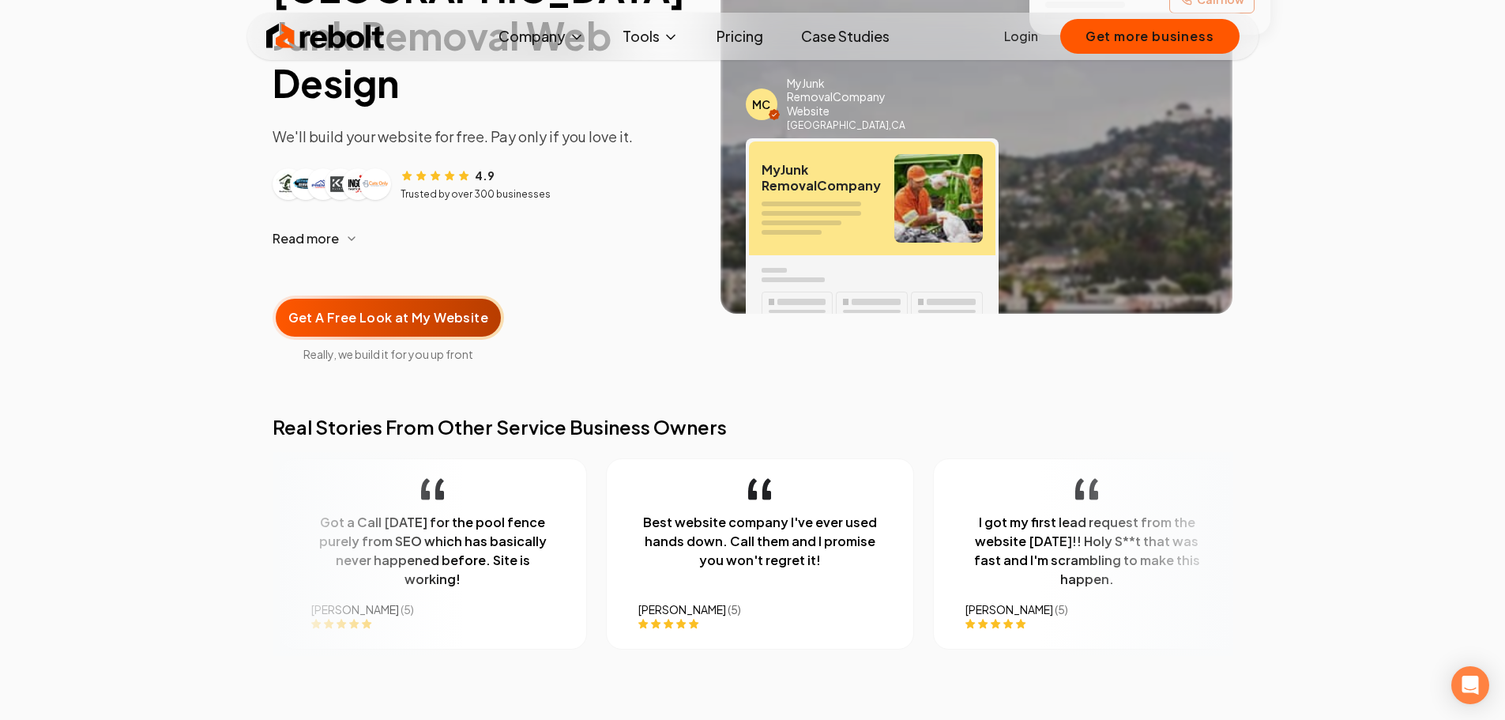
scroll to position [316, 0]
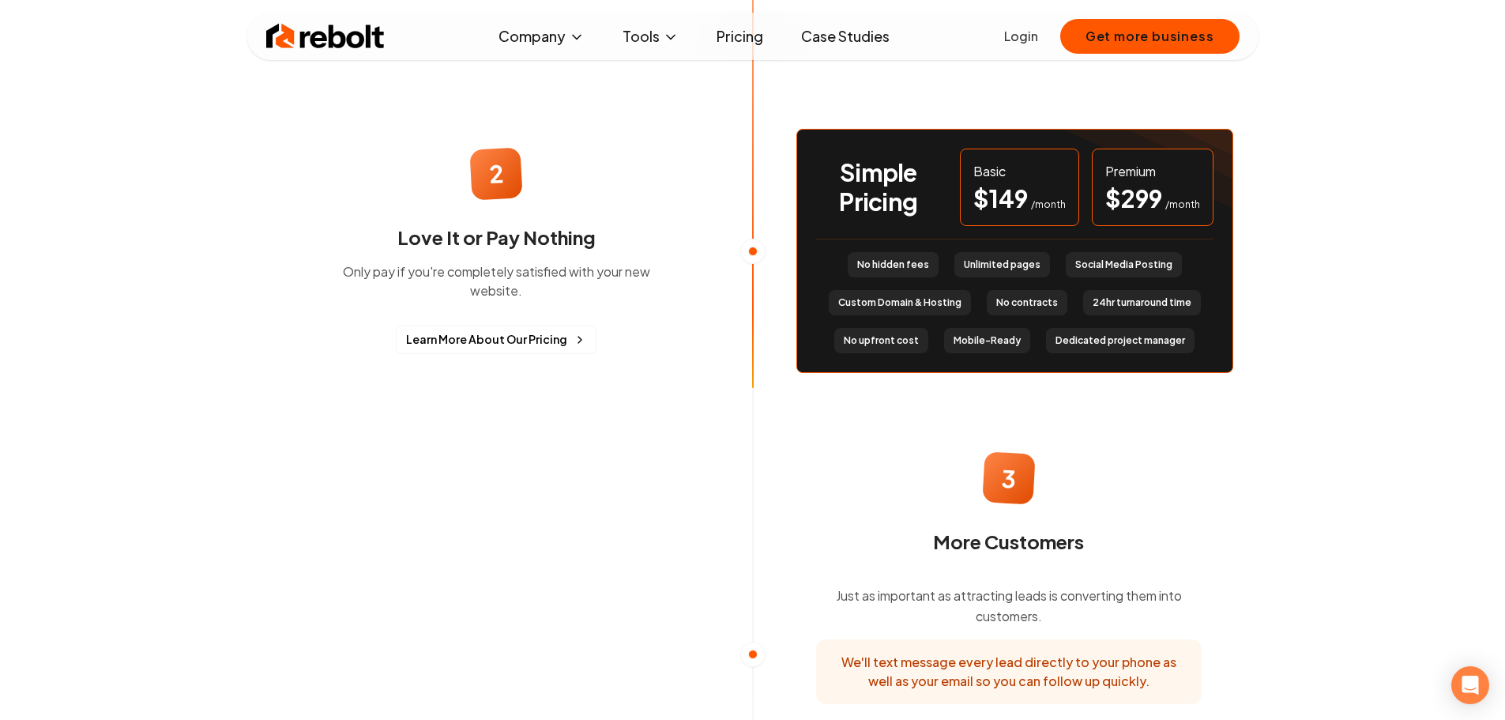
scroll to position [1422, 0]
